Goal: Ask a question

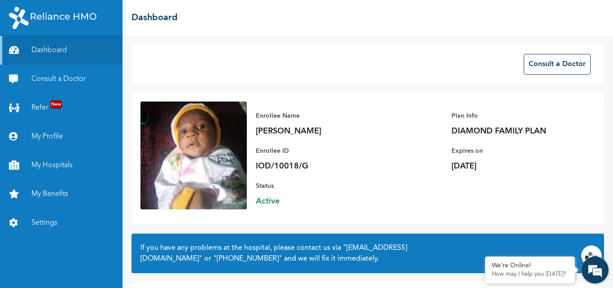
click at [592, 267] on em at bounding box center [595, 270] width 24 height 24
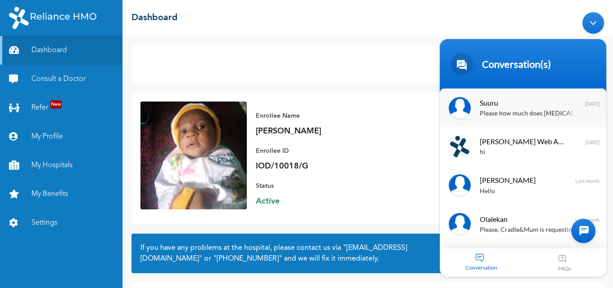
click at [515, 109] on div "Please how much does [MEDICAL_DATA][PERSON_NAME] for diamond class?" at bounding box center [536, 114] width 113 height 10
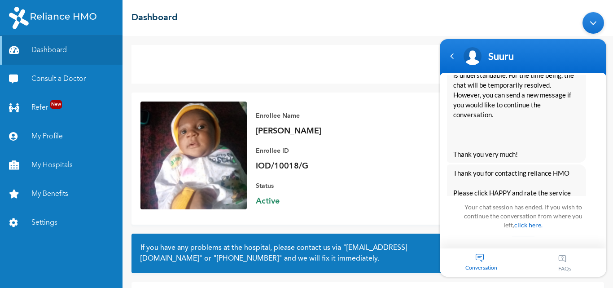
scroll to position [1053, 0]
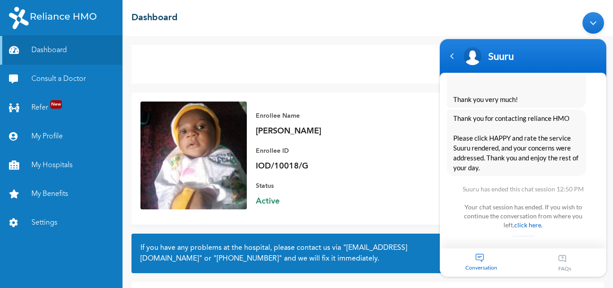
click at [477, 254] on div "Conversation" at bounding box center [481, 262] width 83 height 28
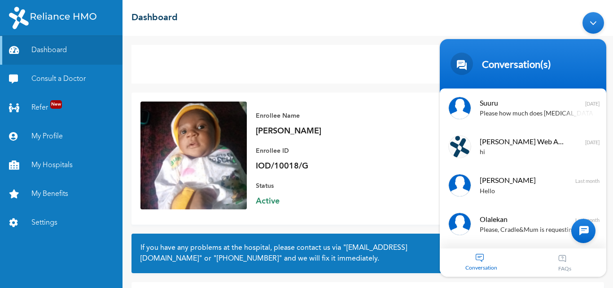
click at [582, 228] on div at bounding box center [583, 231] width 24 height 24
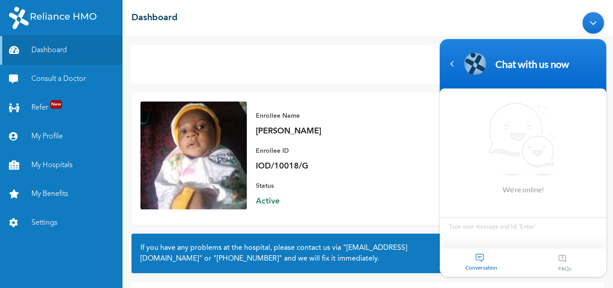
click at [497, 232] on textarea "Type your message and hit 'Enter'" at bounding box center [523, 232] width 166 height 31
type textarea "hi"
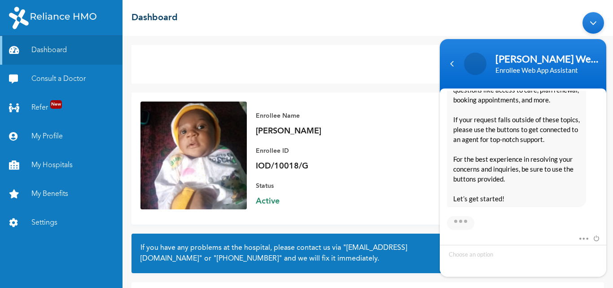
scroll to position [228, 0]
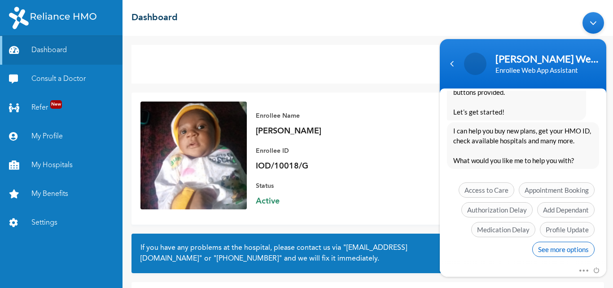
click at [560, 250] on span "See more options" at bounding box center [563, 248] width 62 height 15
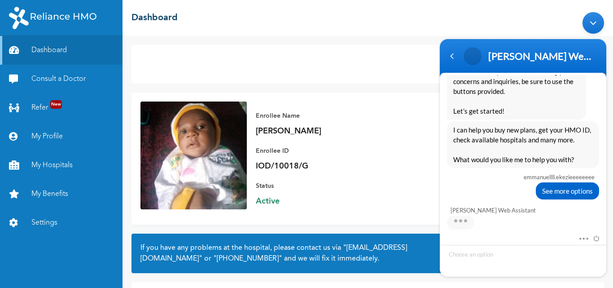
scroll to position [278, 0]
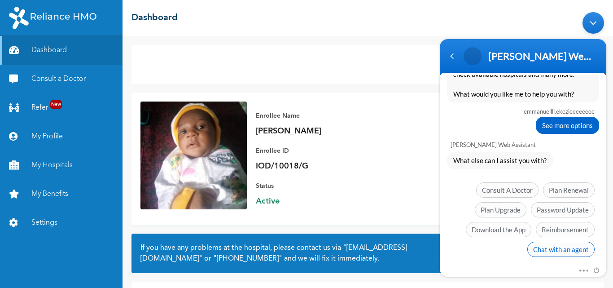
click at [558, 247] on span "Chat with an agent" at bounding box center [560, 248] width 67 height 15
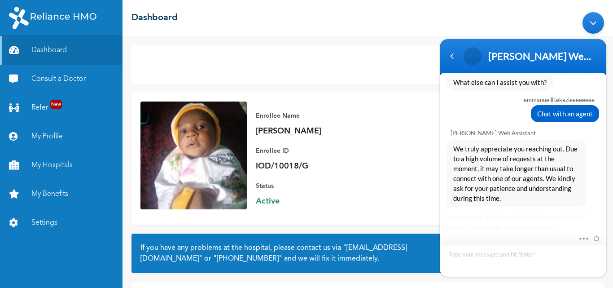
scroll to position [415, 0]
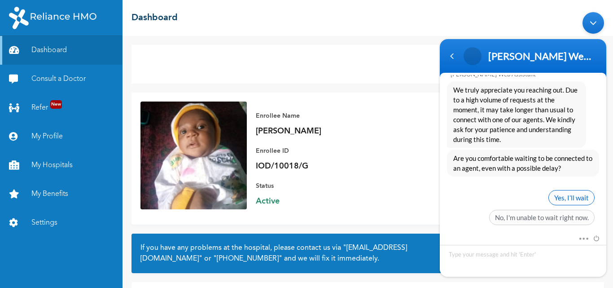
click at [565, 194] on span "Yes, I’ll wait" at bounding box center [571, 197] width 46 height 15
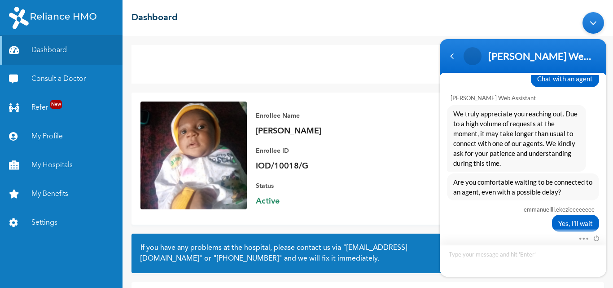
scroll to position [497, 0]
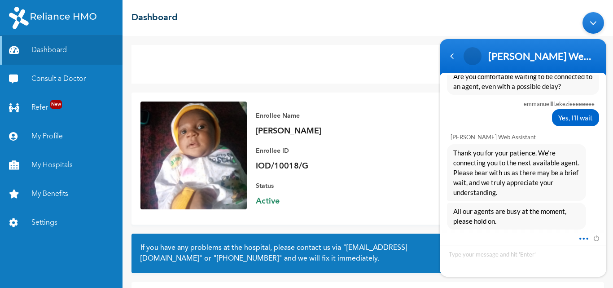
click at [584, 237] on span at bounding box center [581, 237] width 7 height 8
click at [537, 232] on li "Send email" at bounding box center [551, 231] width 70 height 15
click at [523, 232] on input "[EMAIL_ADDRESS][DOMAIN_NAME]" at bounding box center [523, 233] width 121 height 10
click at [562, 254] on textarea "Type your message and hit 'Enter'" at bounding box center [523, 261] width 166 height 32
